Goal: Navigation & Orientation: Find specific page/section

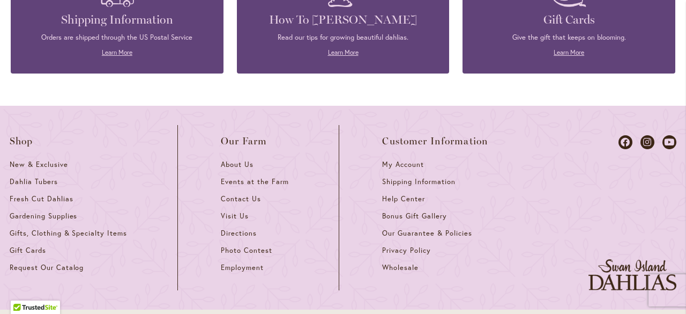
scroll to position [2966, 0]
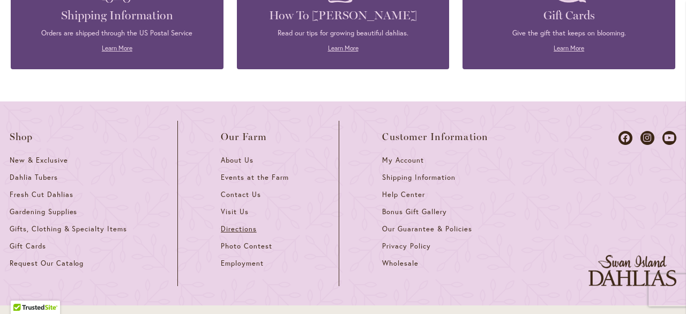
click at [232, 230] on span "Directions" at bounding box center [239, 228] width 36 height 9
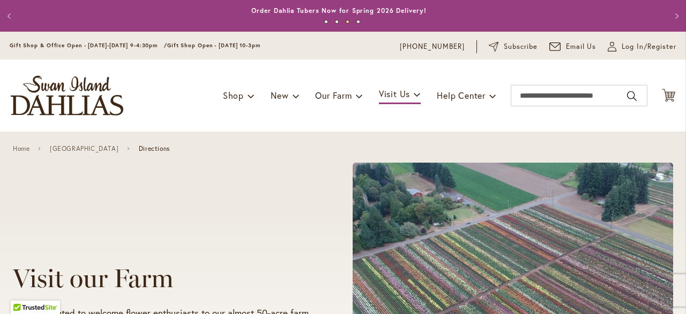
click at [13, 16] on button "Previous" at bounding box center [10, 15] width 21 height 21
click at [8, 12] on button "Previous" at bounding box center [10, 15] width 21 height 21
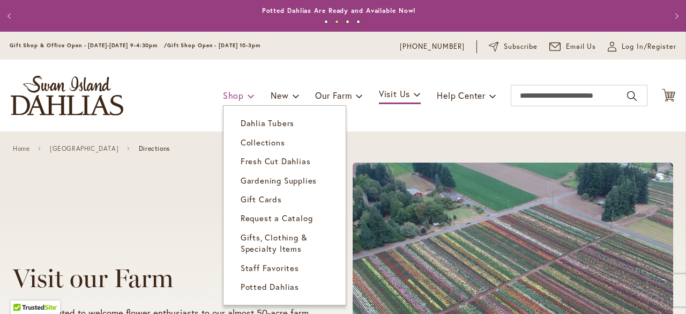
click at [225, 95] on span "Shop" at bounding box center [233, 95] width 21 height 11
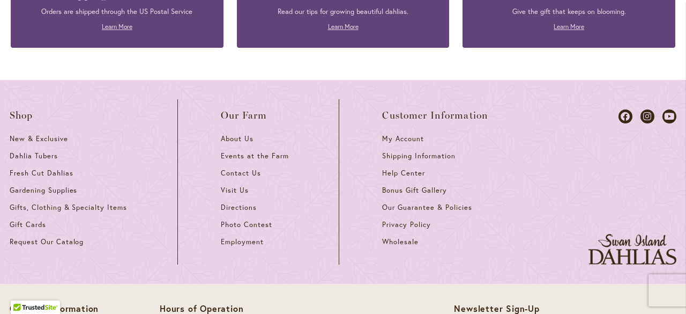
scroll to position [1264, 0]
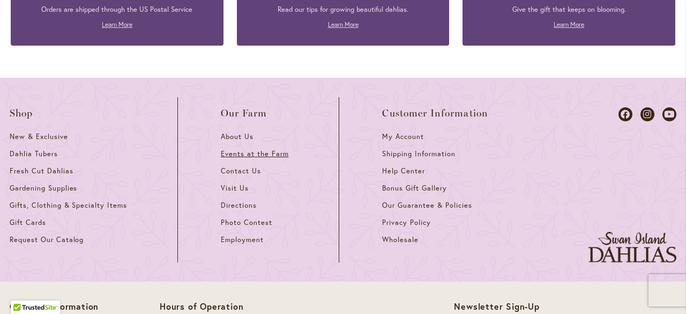
click at [247, 155] on span "Events at the Farm" at bounding box center [255, 153] width 68 height 9
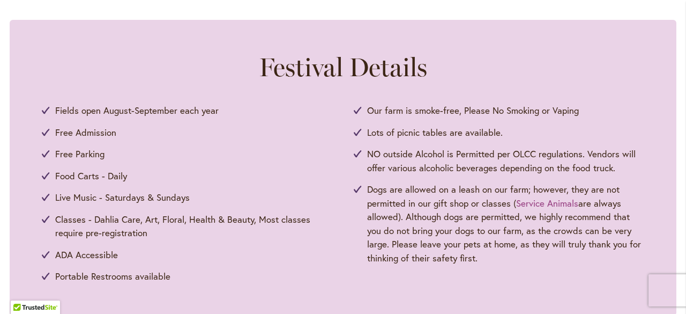
scroll to position [525, 0]
